Goal: Contribute content

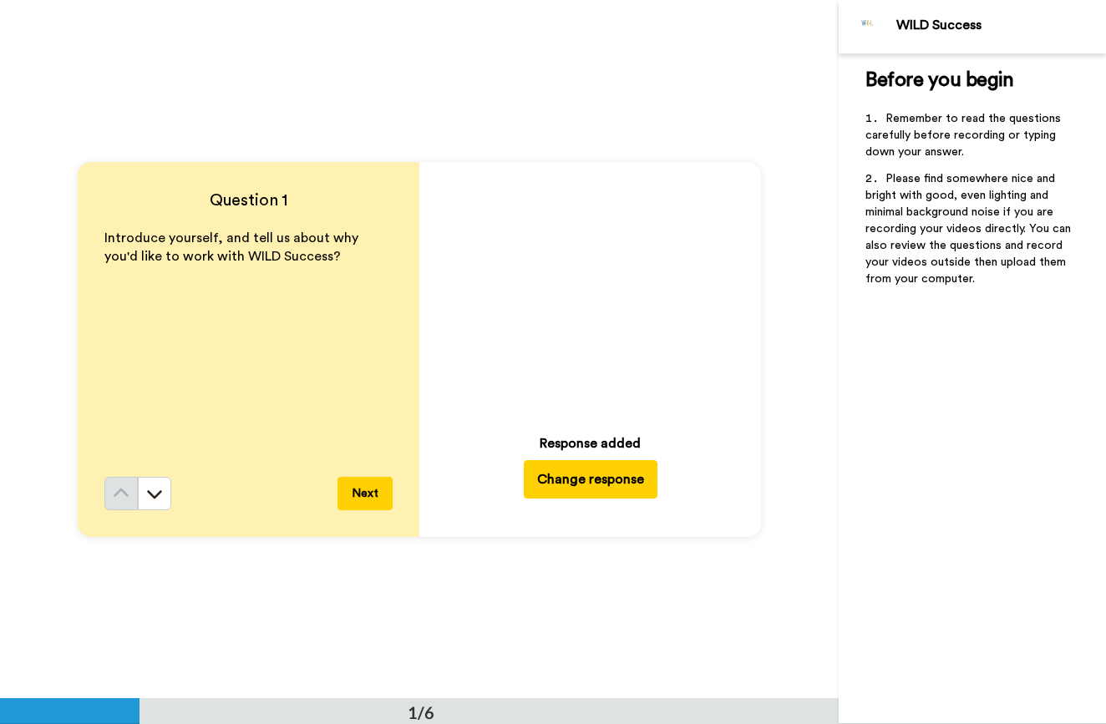
click at [578, 281] on icon at bounding box center [590, 292] width 44 height 44
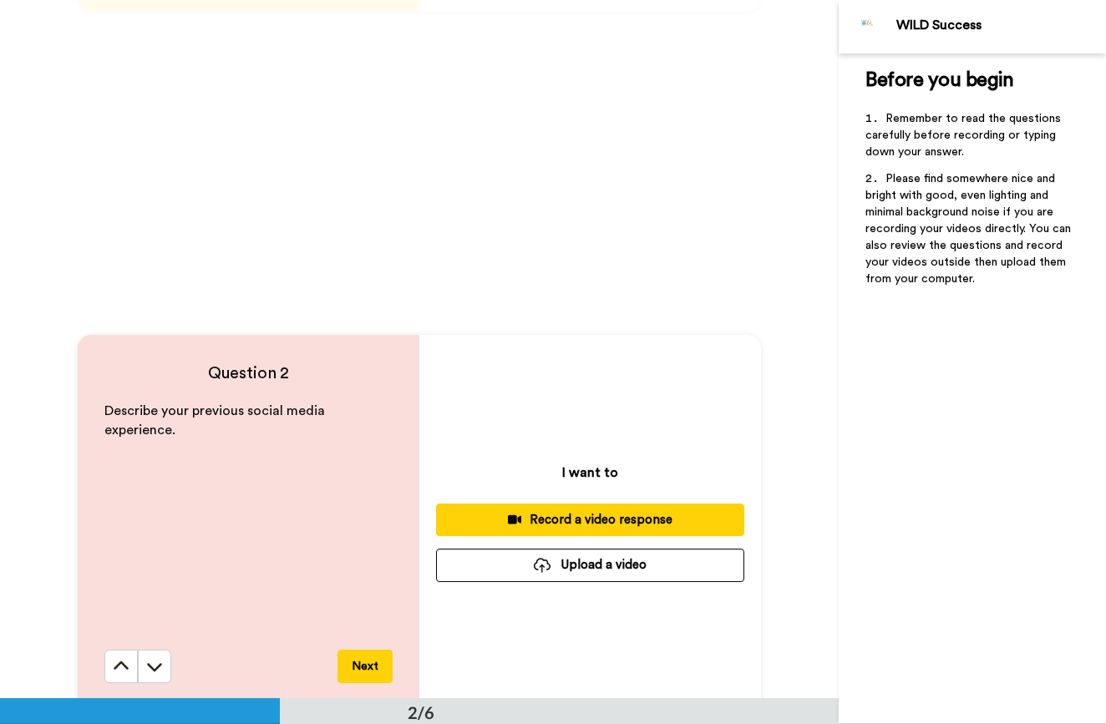
scroll to position [557, 0]
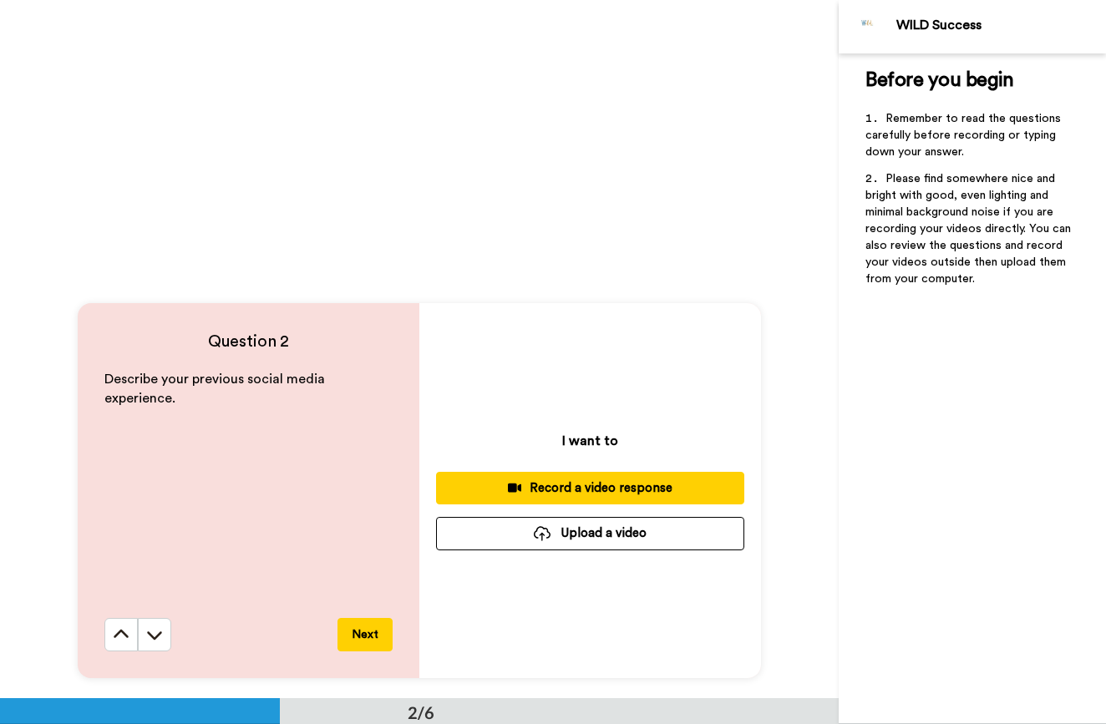
click at [540, 538] on div at bounding box center [542, 533] width 17 height 15
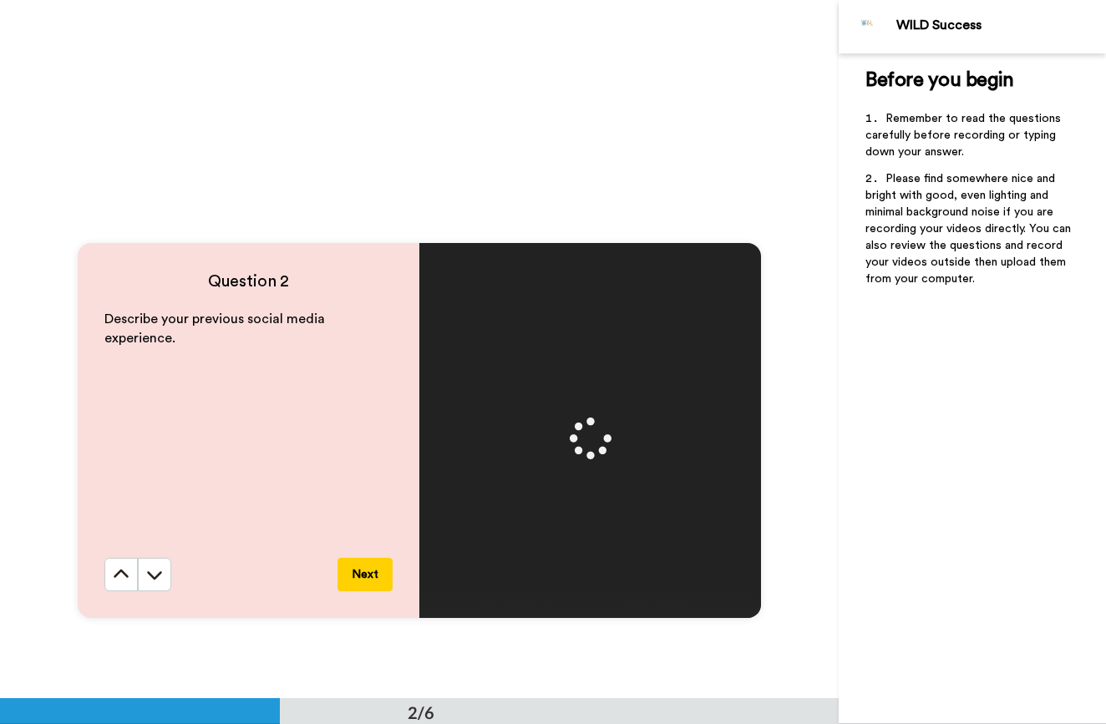
scroll to position [639, 0]
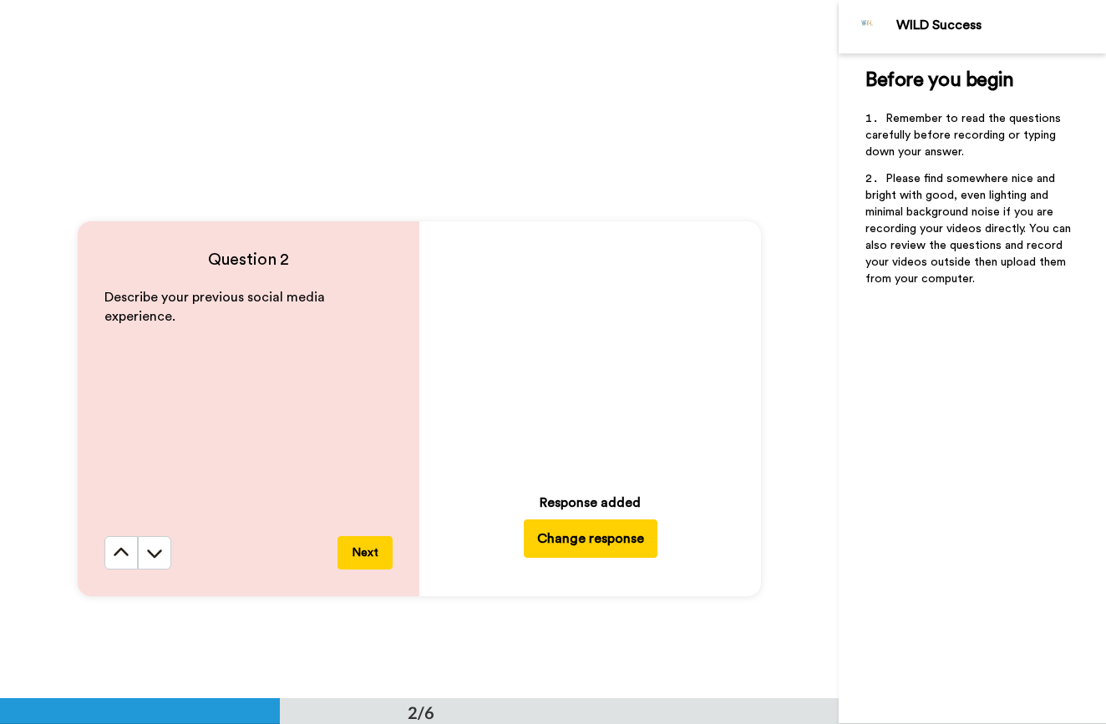
click at [602, 350] on icon at bounding box center [590, 351] width 44 height 44
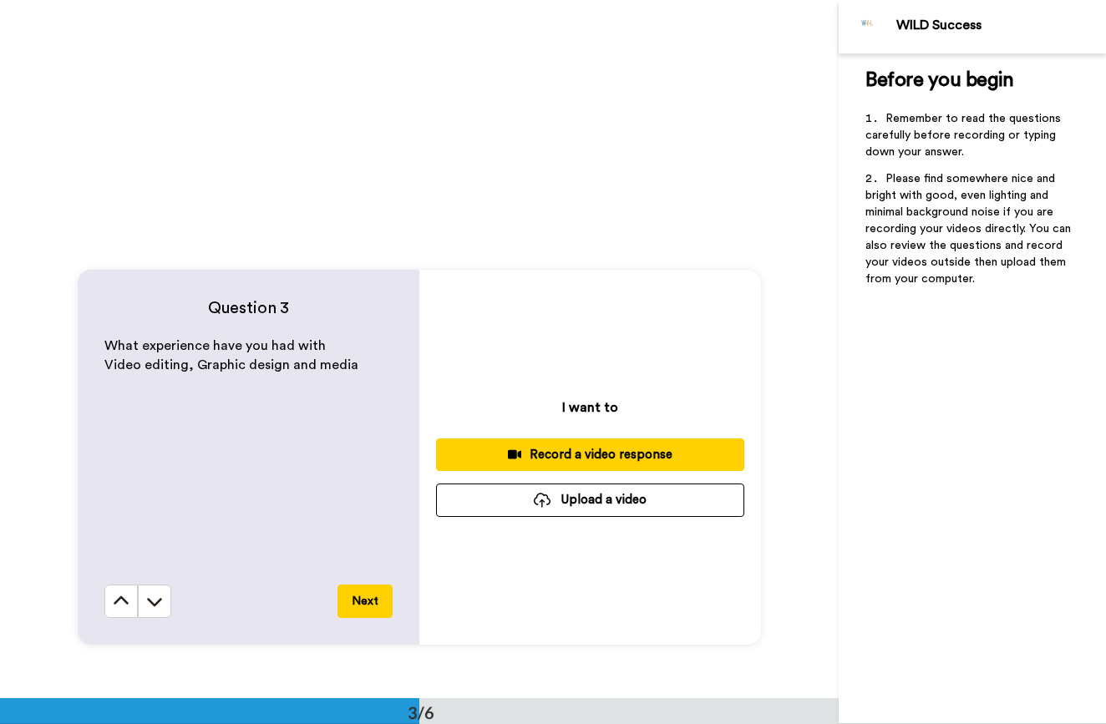
scroll to position [1293, 0]
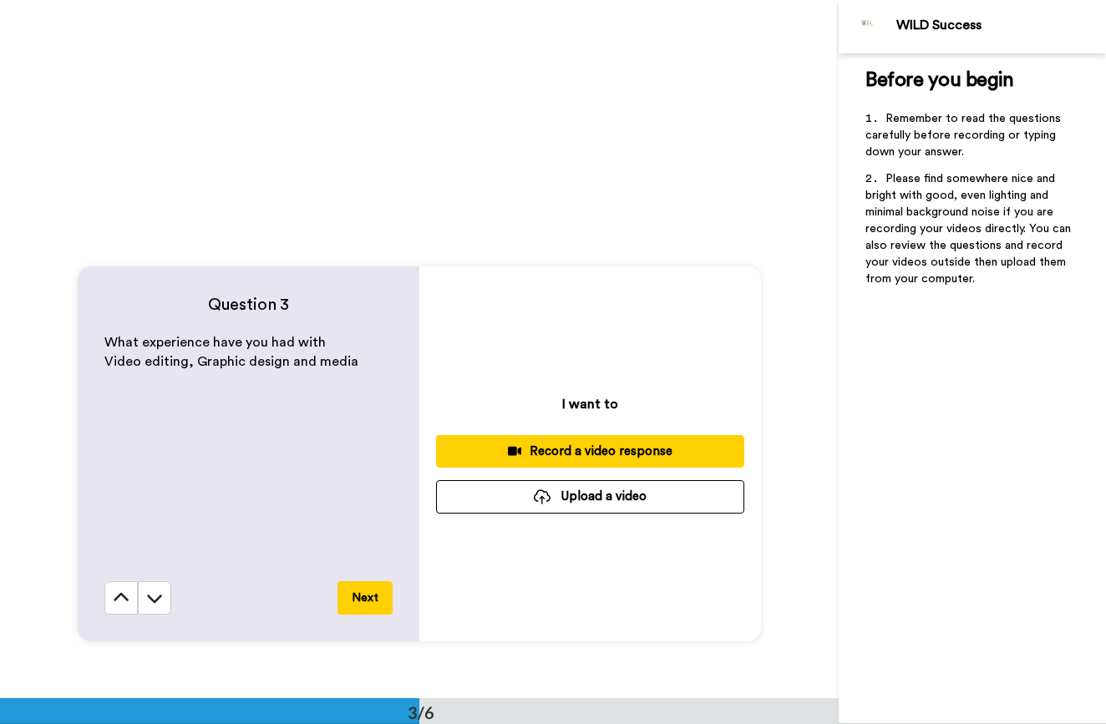
click at [514, 491] on button "Upload a video" at bounding box center [590, 496] width 308 height 33
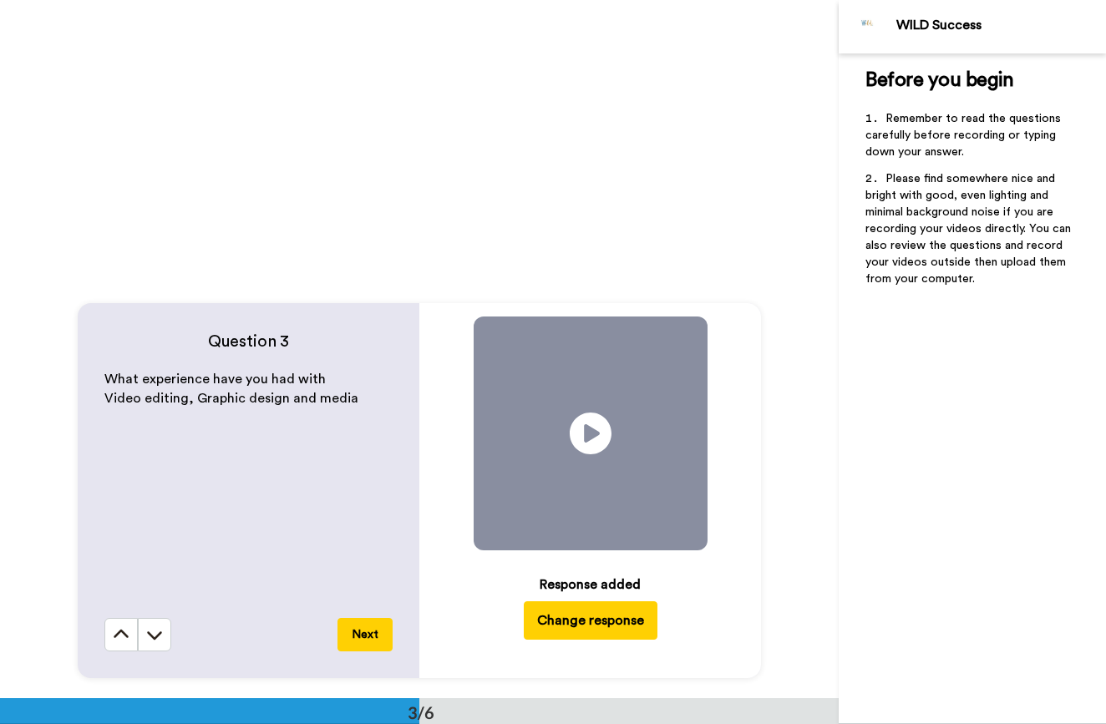
scroll to position [1317, 0]
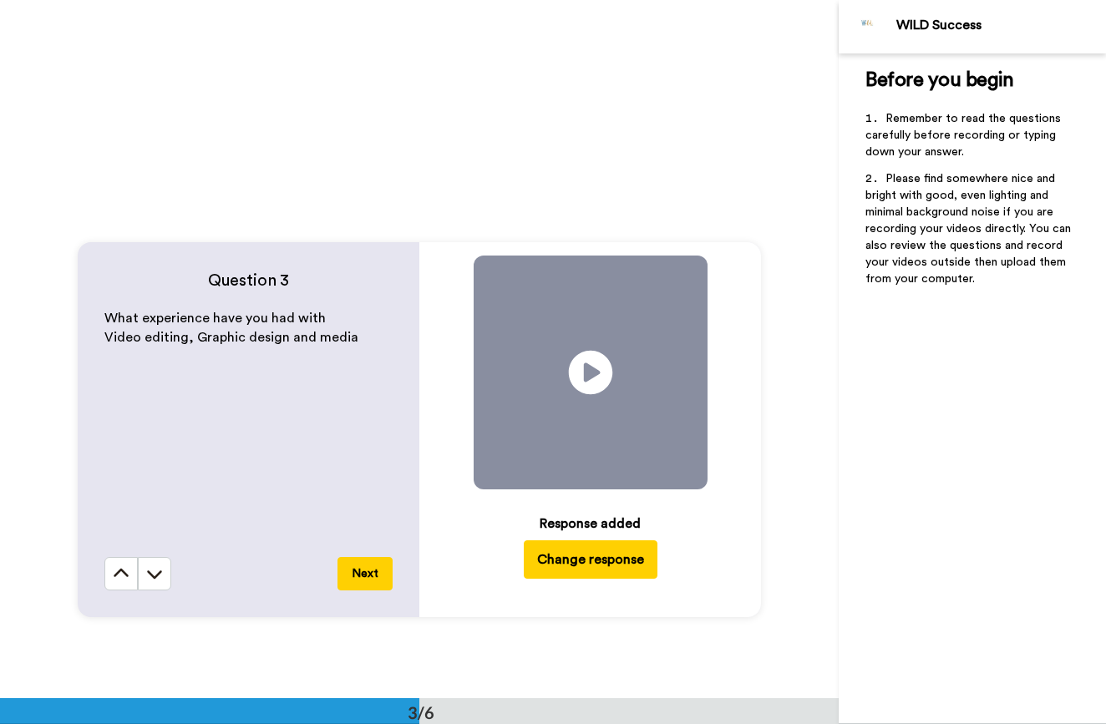
click at [597, 379] on icon at bounding box center [590, 373] width 44 height 44
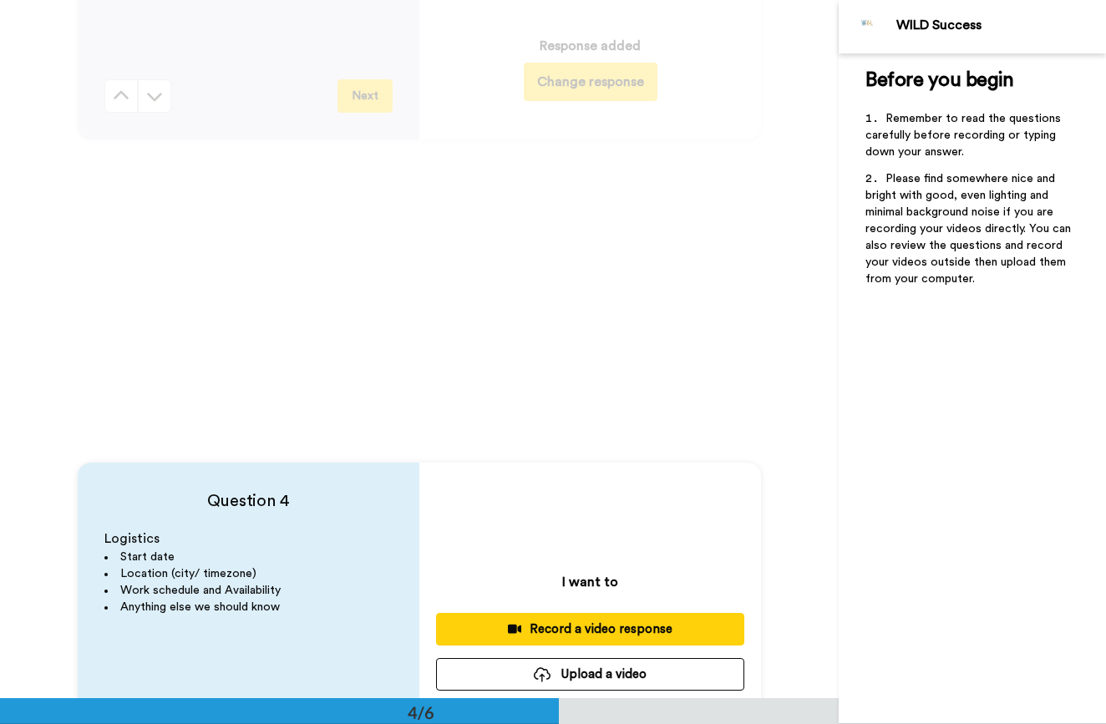
scroll to position [2085, 0]
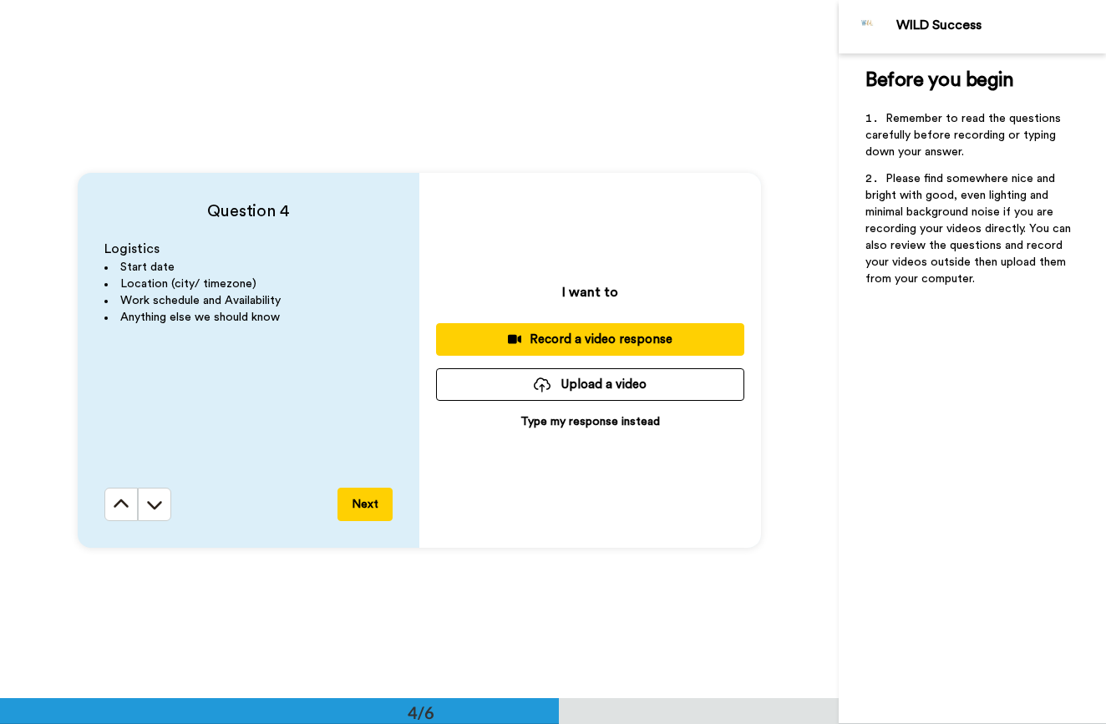
click at [575, 389] on button "Upload a video" at bounding box center [590, 384] width 308 height 33
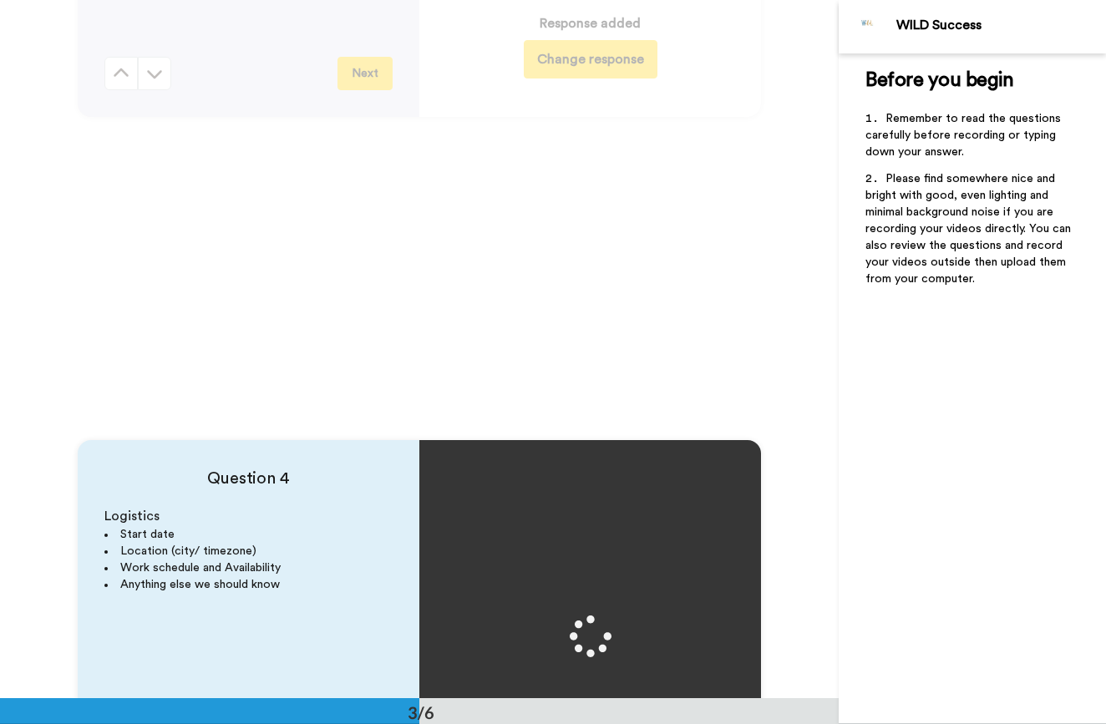
scroll to position [1465, 0]
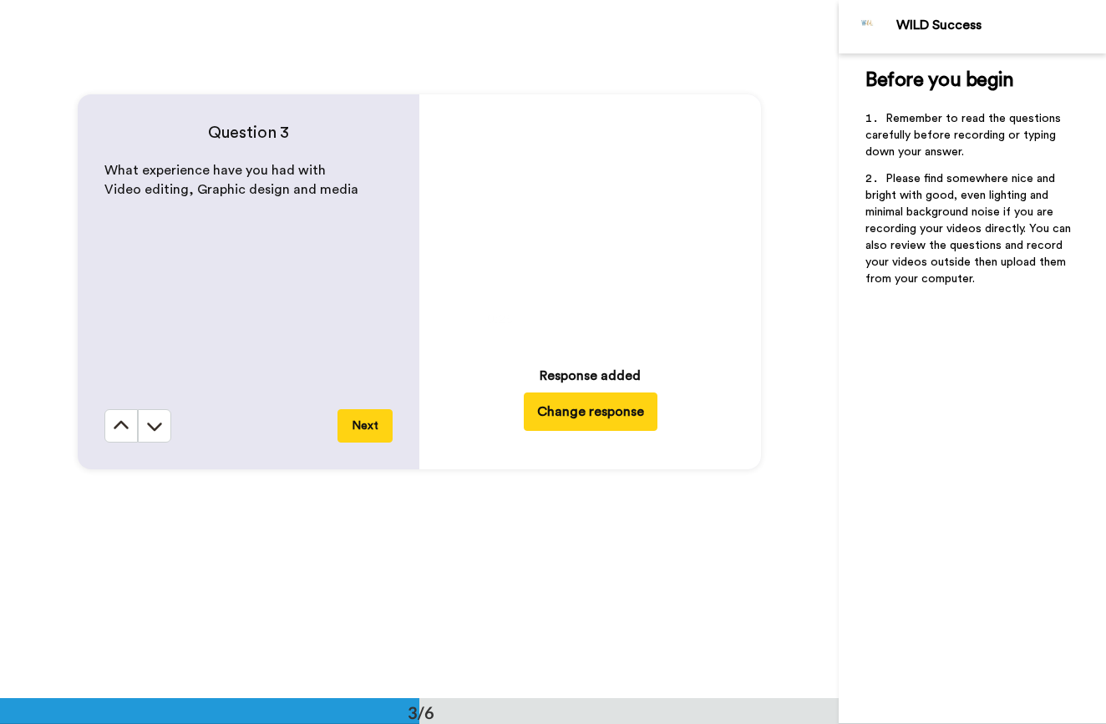
click at [580, 218] on icon "Play/Pause" at bounding box center [590, 225] width 44 height 79
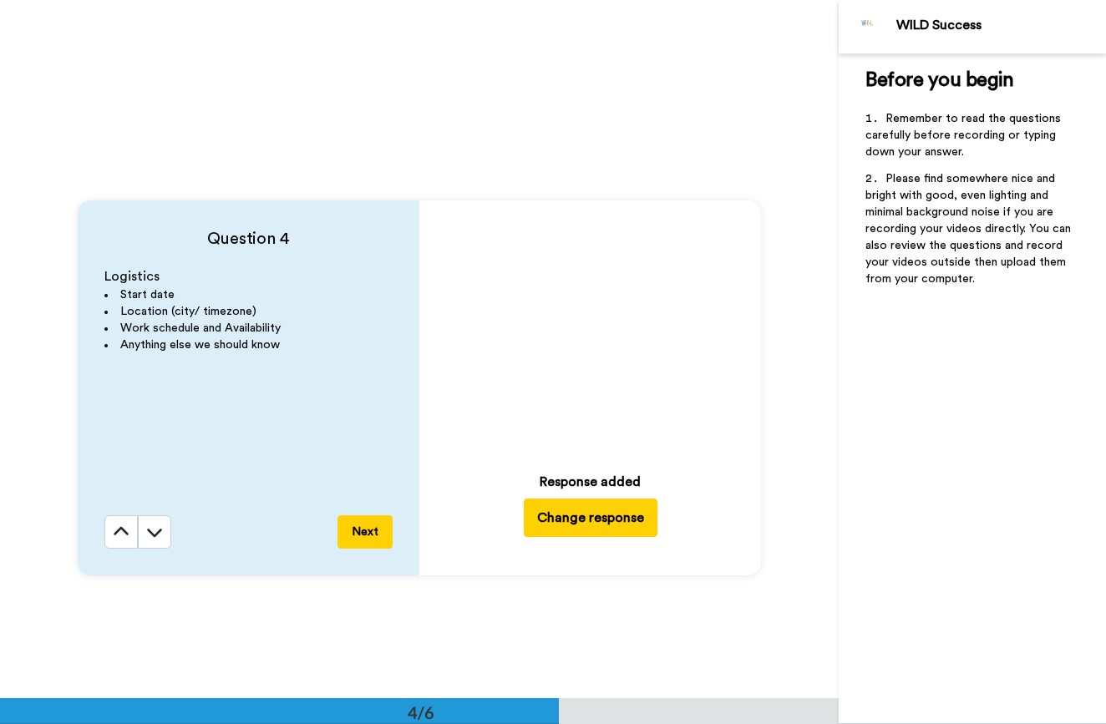
scroll to position [2061, 0]
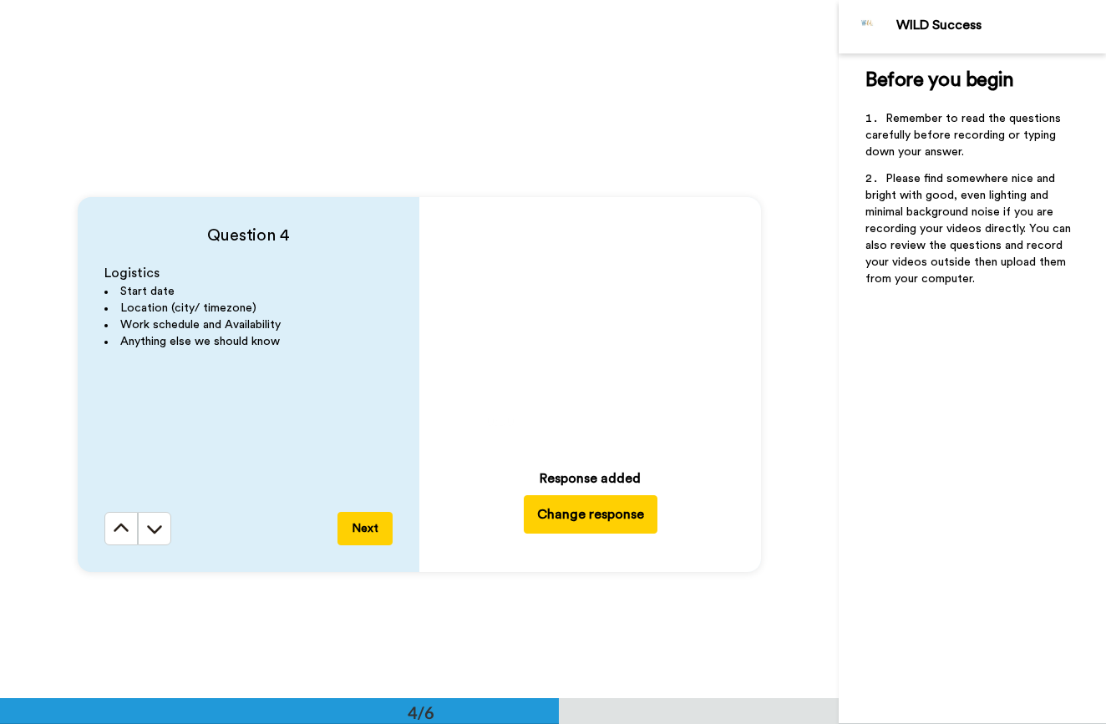
click at [580, 329] on icon "Play/Pause" at bounding box center [590, 327] width 44 height 79
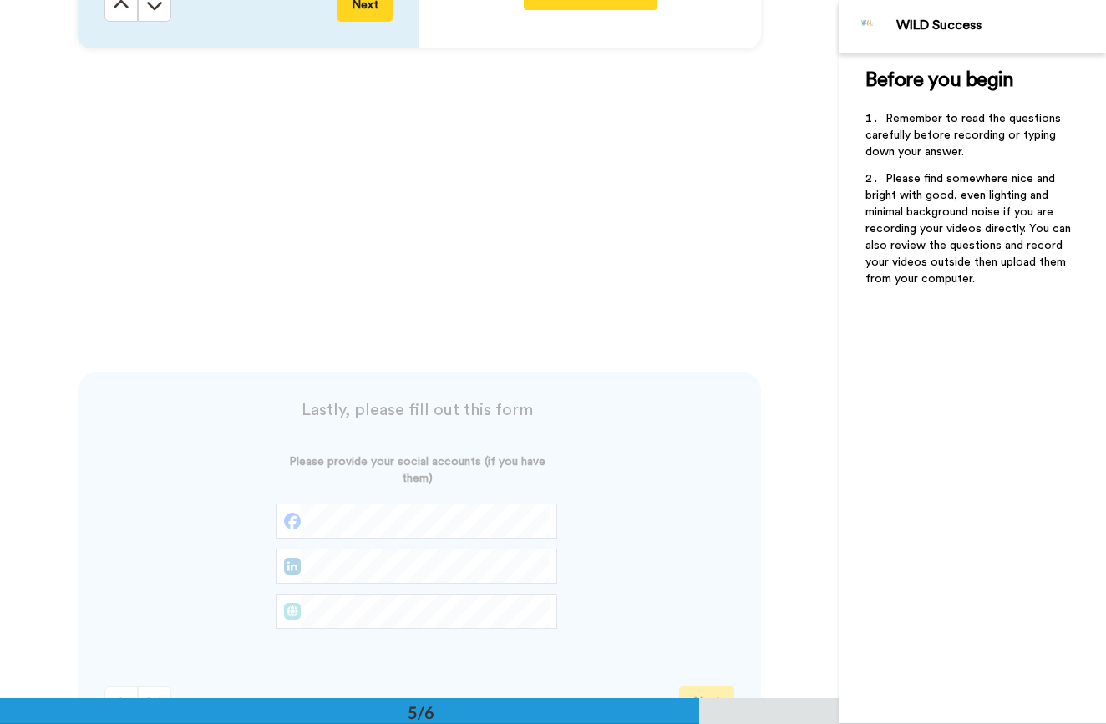
scroll to position [2843, 0]
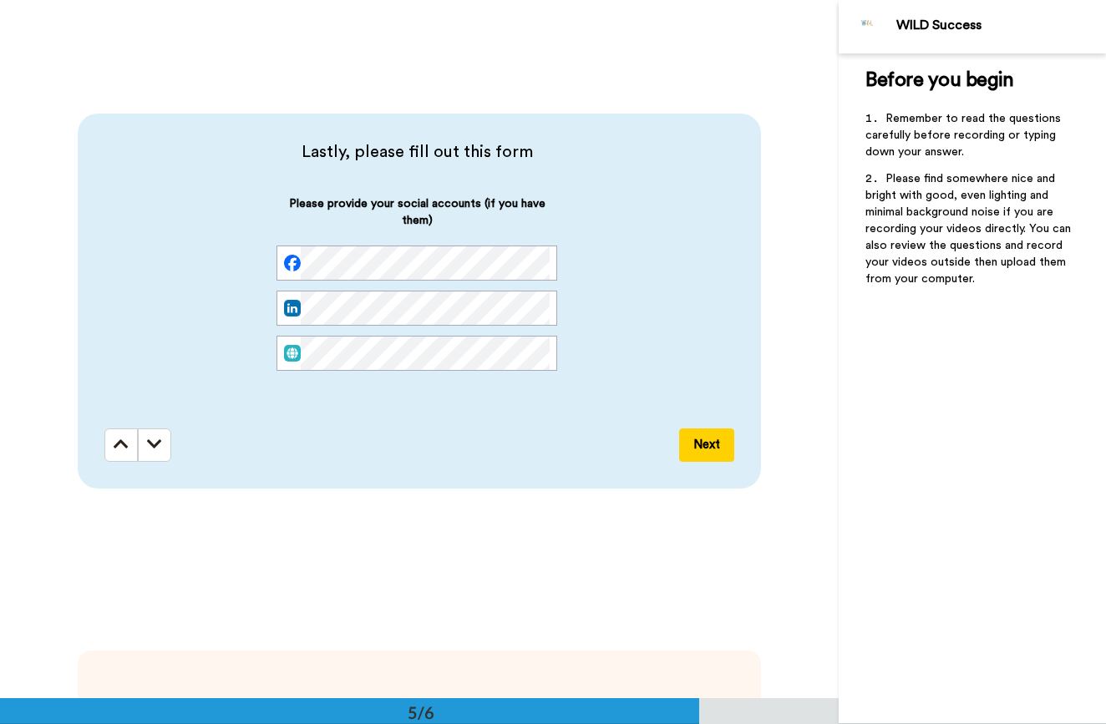
click at [699, 435] on button "Next" at bounding box center [706, 445] width 55 height 33
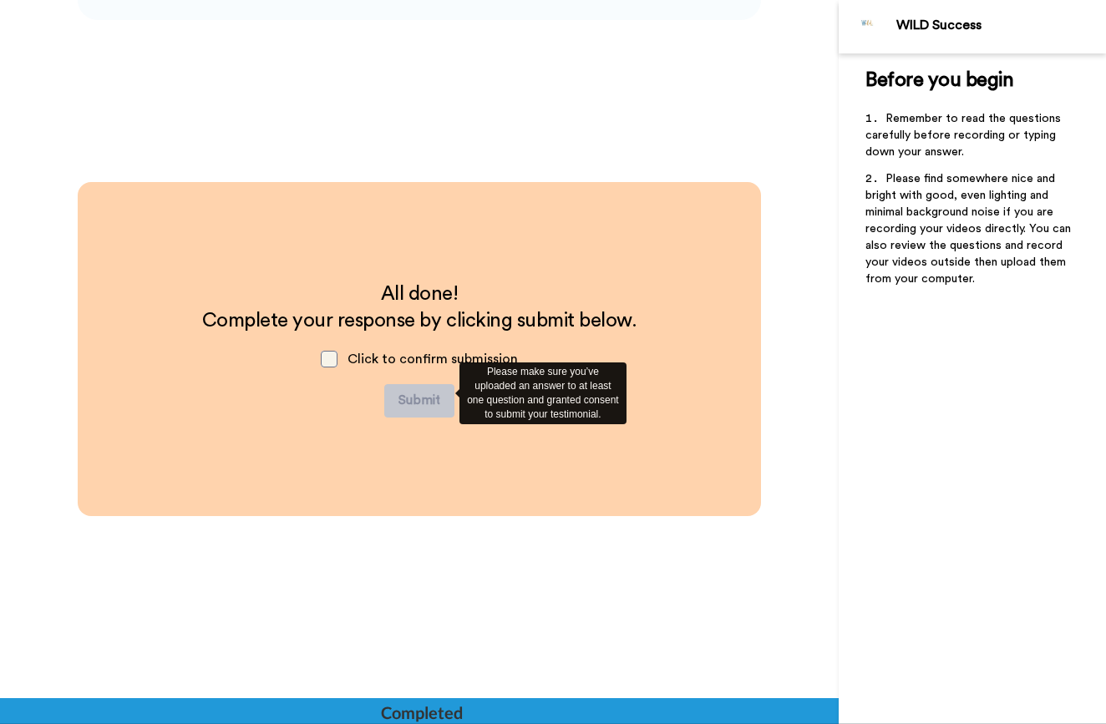
click at [333, 362] on span at bounding box center [329, 359] width 17 height 17
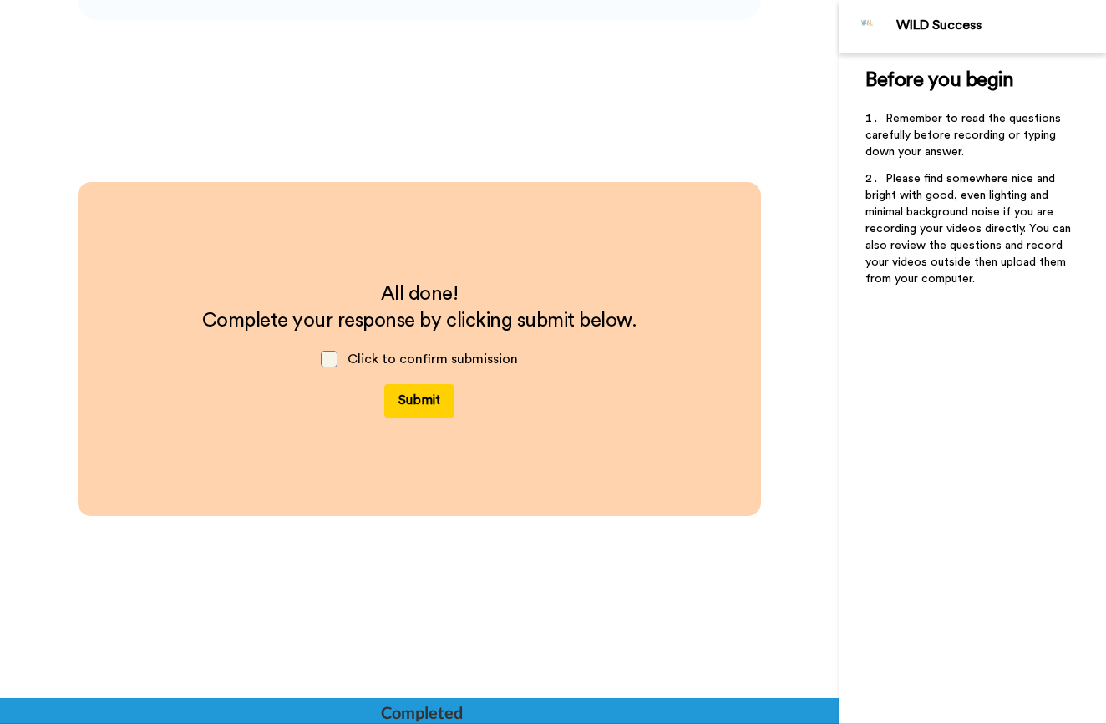
click at [329, 362] on span at bounding box center [329, 359] width 17 height 17
click at [328, 361] on span at bounding box center [329, 359] width 17 height 17
click at [410, 409] on button "Submit" at bounding box center [419, 400] width 70 height 33
